Goal: Information Seeking & Learning: Learn about a topic

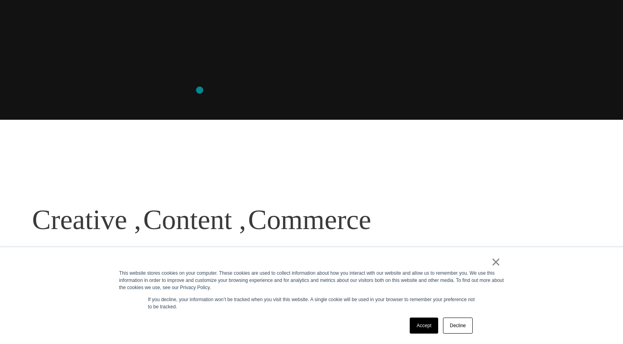
scroll to position [309, 0]
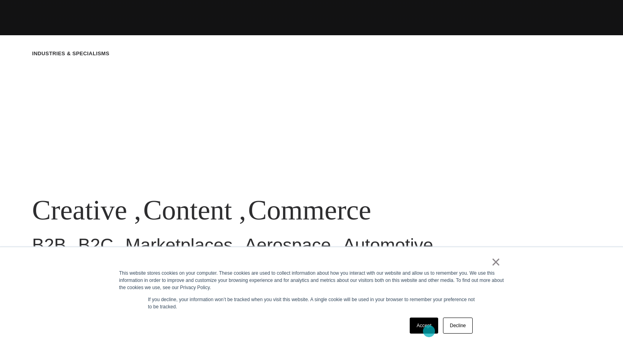
click at [429, 331] on link "Accept" at bounding box center [424, 326] width 28 height 16
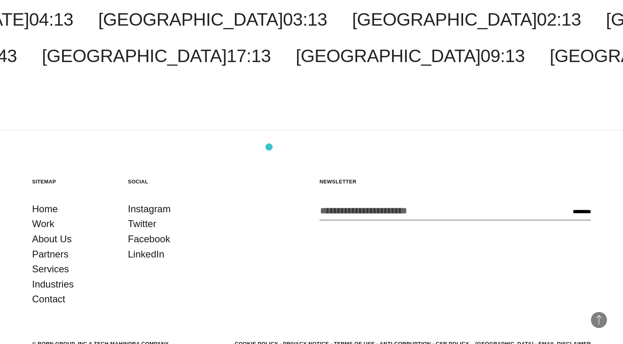
scroll to position [2431, 0]
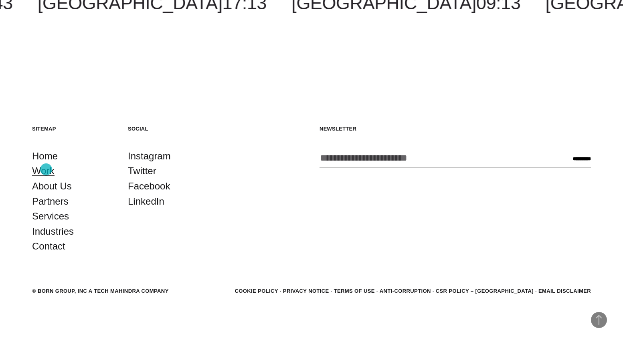
click at [46, 170] on link "Work" at bounding box center [43, 171] width 22 height 15
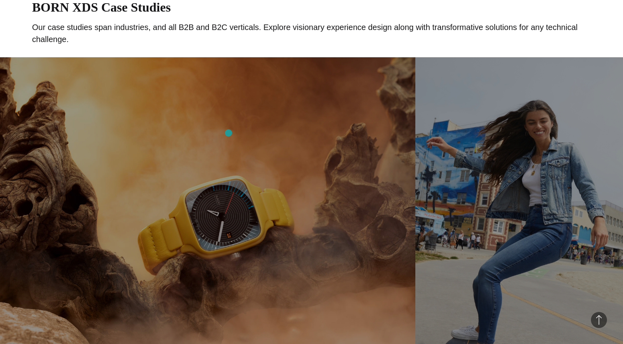
scroll to position [474, 0]
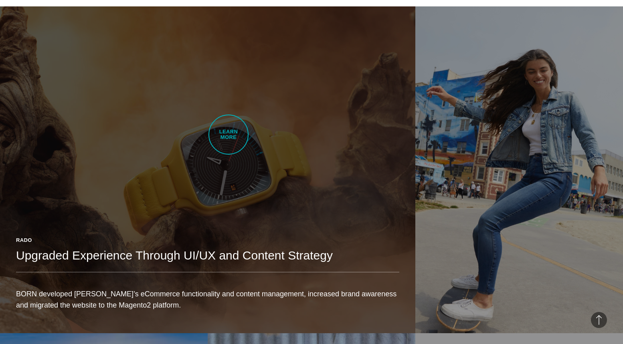
click at [228, 135] on link "Rado Upgraded Experience Through UI/UX and Content Strategy BORN developed Rado…" at bounding box center [207, 169] width 415 height 327
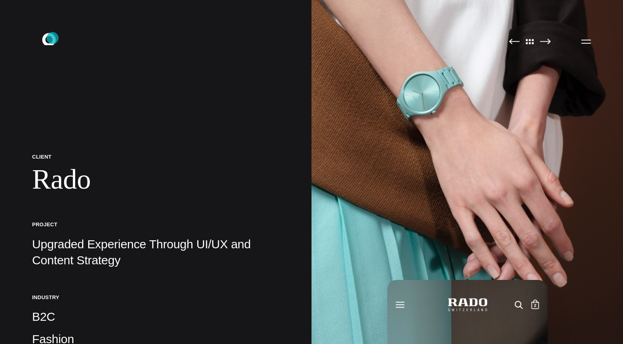
click at [53, 38] on icon at bounding box center [49, 39] width 14 height 12
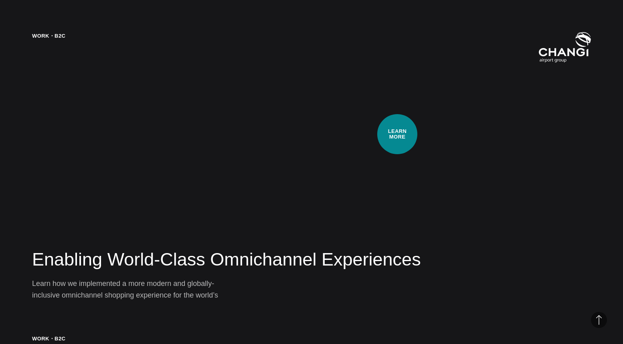
scroll to position [1425, 0]
click at [397, 134] on div "Work・B2C Enabling World-Class Omnichannel Experiences Learn how we implemented …" at bounding box center [311, 172] width 623 height 344
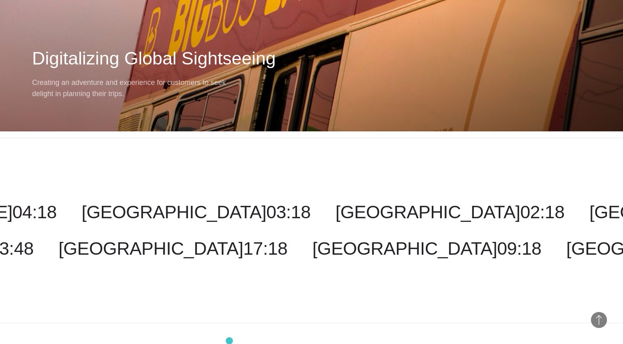
scroll to position [8028, 0]
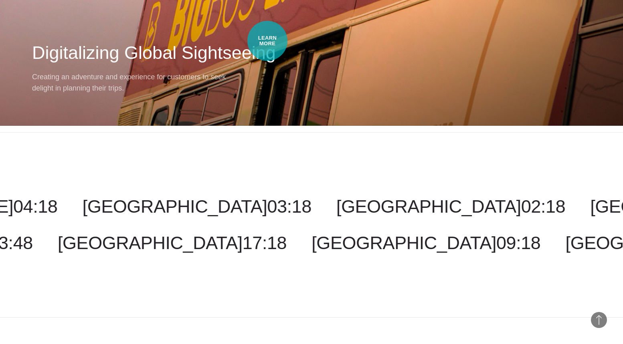
click at [255, 41] on h2 "Digitalizing Global Sightseeing" at bounding box center [311, 53] width 559 height 24
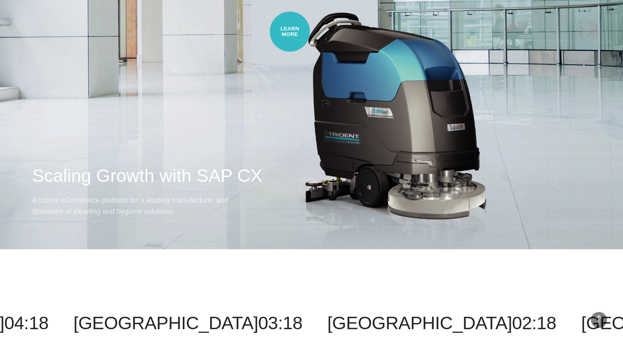
scroll to position [4745, 0]
